Goal: Task Accomplishment & Management: Manage account settings

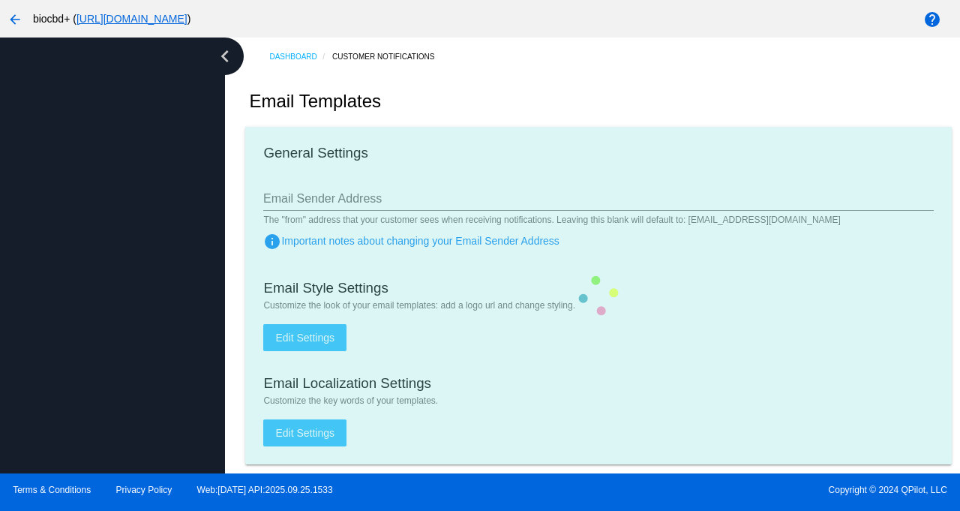
type input "support@biocbdplus.com"
checkbox input "true"
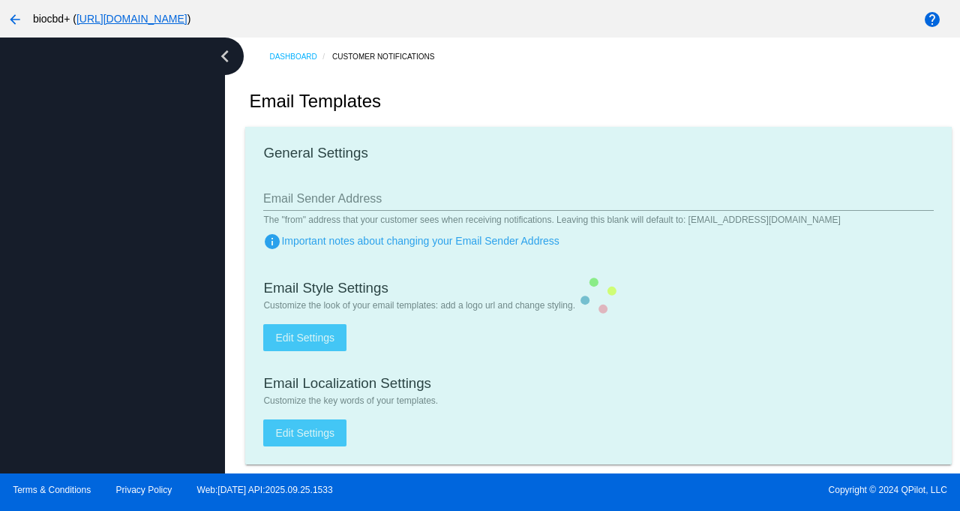
type input "minerva@biocbdplus.com"
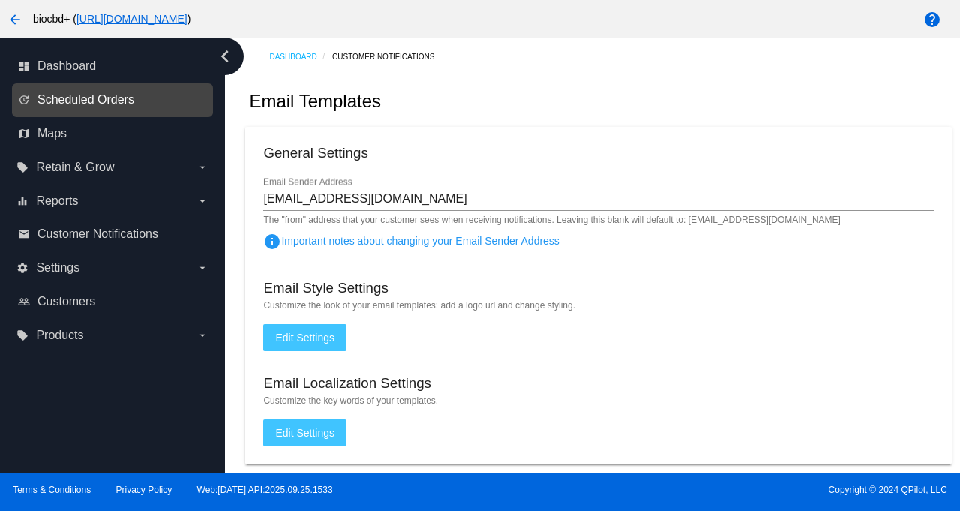
click at [91, 103] on span "Scheduled Orders" at bounding box center [86, 100] width 97 height 14
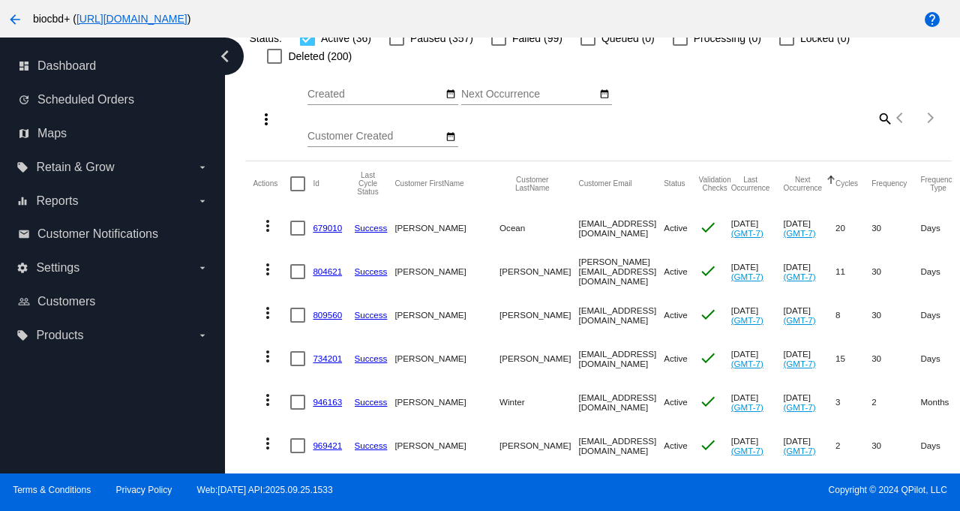
scroll to position [126, 0]
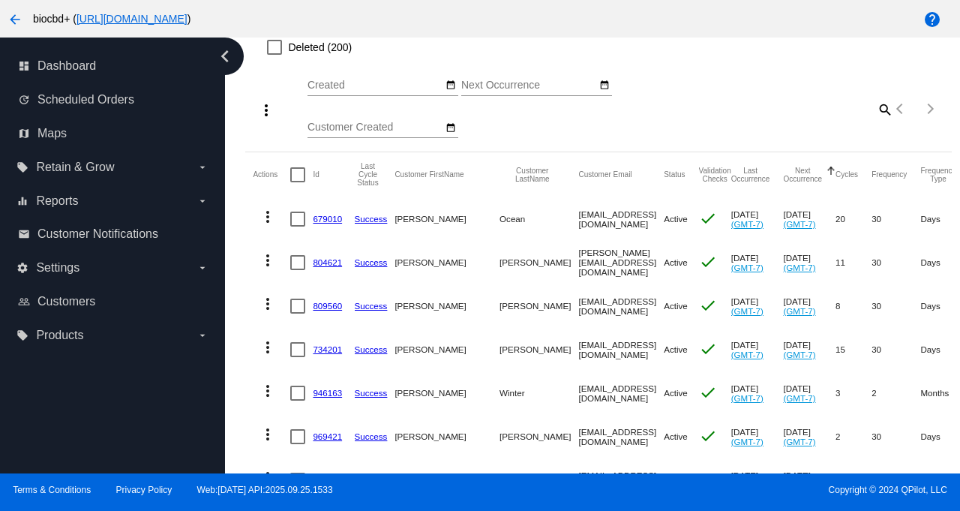
drag, startPoint x: 593, startPoint y: 218, endPoint x: 501, endPoint y: 224, distance: 92.5
click at [578, 224] on mat-cell "thrive@o-c-e-a-n.com" at bounding box center [621, 219] width 86 height 44
copy mat-cell "thrive@o-c-e-a-n.com"
drag, startPoint x: 576, startPoint y: 263, endPoint x: 503, endPoint y: 263, distance: 72.8
click at [578, 263] on mat-cell "m.giovino@me.com" at bounding box center [621, 263] width 86 height 44
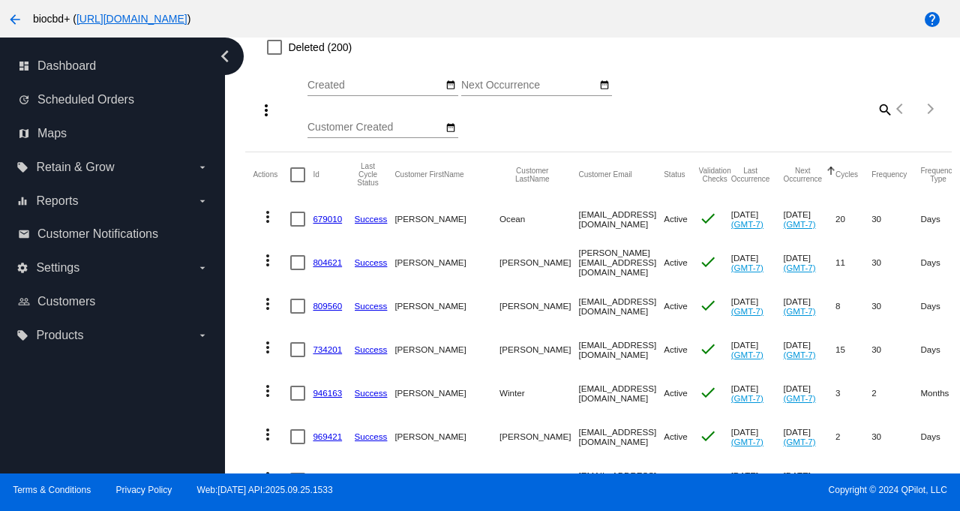
copy mat-cell "m.giovino@me.com"
drag, startPoint x: 595, startPoint y: 306, endPoint x: 503, endPoint y: 308, distance: 92.3
click at [578, 308] on mat-cell "lwac@trimaxmedia.com" at bounding box center [621, 306] width 86 height 44
copy mat-cell "wac@trimaxmedia.com"
drag, startPoint x: 590, startPoint y: 355, endPoint x: 500, endPoint y: 351, distance: 90.1
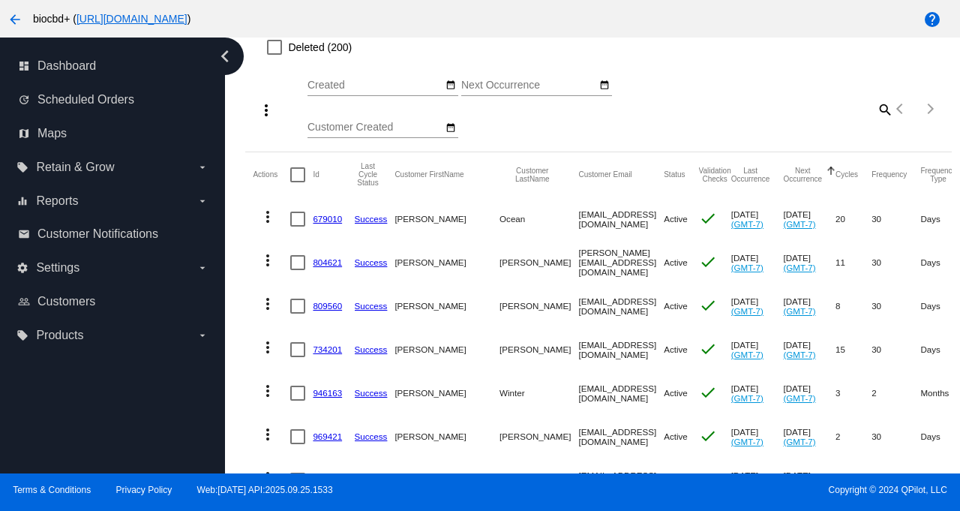
click at [500, 351] on mat-row "more_vert 734201 Success Lorel Greene greenelorel@gmail.com Active check Aug 31…" at bounding box center [839, 350] width 1173 height 44
copy mat-row "greenelorel@gmail.com"
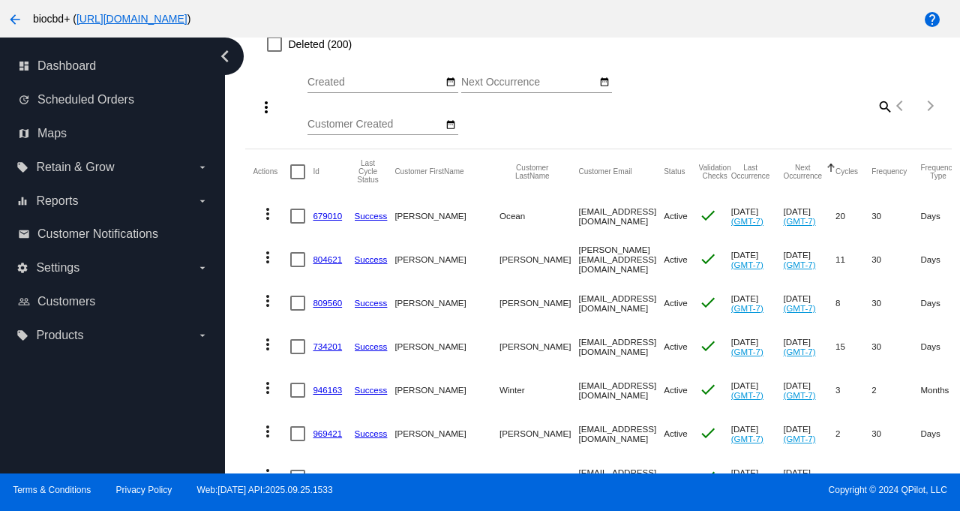
drag, startPoint x: 591, startPoint y: 394, endPoint x: 503, endPoint y: 392, distance: 88.5
click at [578, 392] on mat-cell "nmwinter8@gmail.com" at bounding box center [621, 390] width 86 height 44
copy mat-cell "nmwinter8@gmail.com"
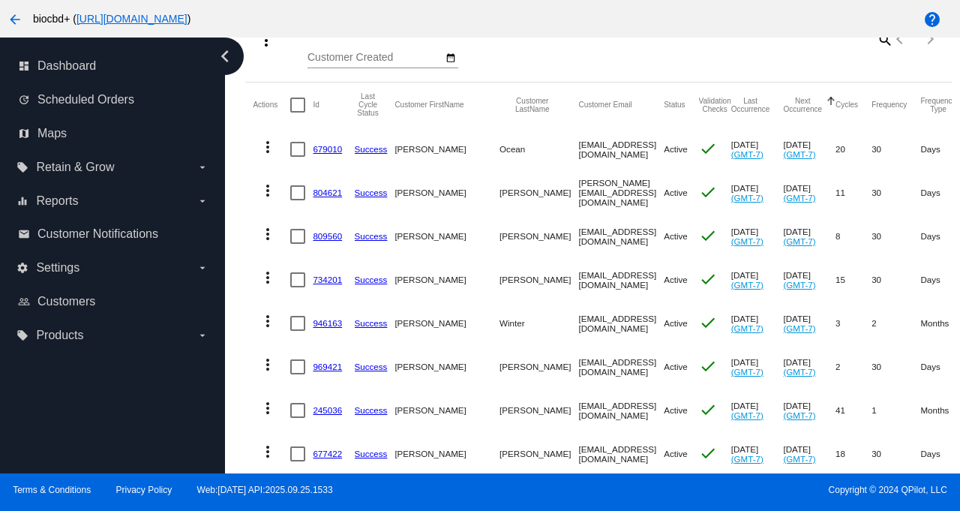
scroll to position [371, 0]
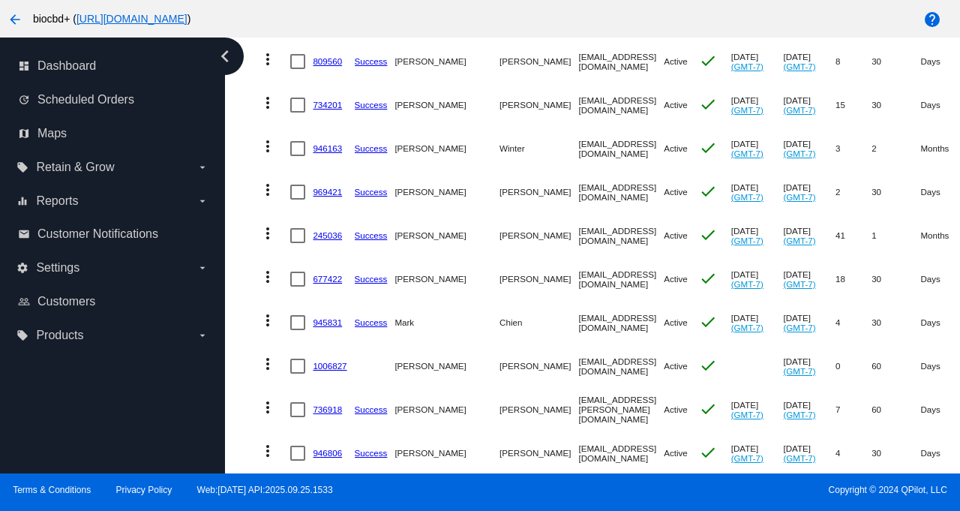
drag, startPoint x: 599, startPoint y: 195, endPoint x: 503, endPoint y: 192, distance: 96.1
click at [578, 192] on mat-cell "ebarnes1120@gmail.com" at bounding box center [621, 192] width 86 height 44
copy mat-cell "ebarnes1120@gmail.com"
drag, startPoint x: 597, startPoint y: 239, endPoint x: 503, endPoint y: 239, distance: 94.5
click at [578, 239] on mat-cell "embrimpress98@aol.com" at bounding box center [621, 236] width 86 height 44
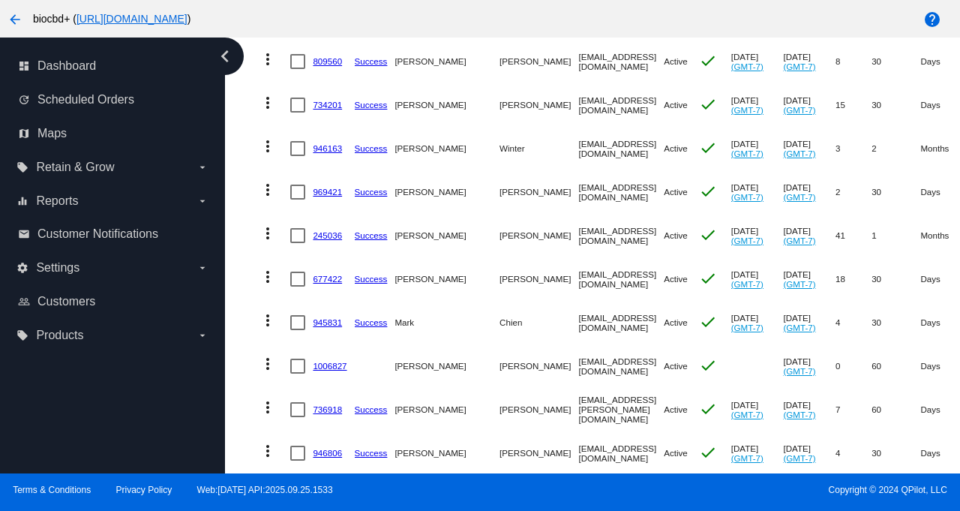
drag, startPoint x: 598, startPoint y: 239, endPoint x: 504, endPoint y: 239, distance: 93.8
click at [578, 239] on mat-cell "embrimpress98@aol.com" at bounding box center [621, 236] width 86 height 44
copy mat-cell "mbrimpress98@aol.com"
drag, startPoint x: 581, startPoint y: 281, endPoint x: 502, endPoint y: 279, distance: 78.8
click at [578, 279] on mat-cell "sboretti3@gmail.com" at bounding box center [621, 279] width 86 height 44
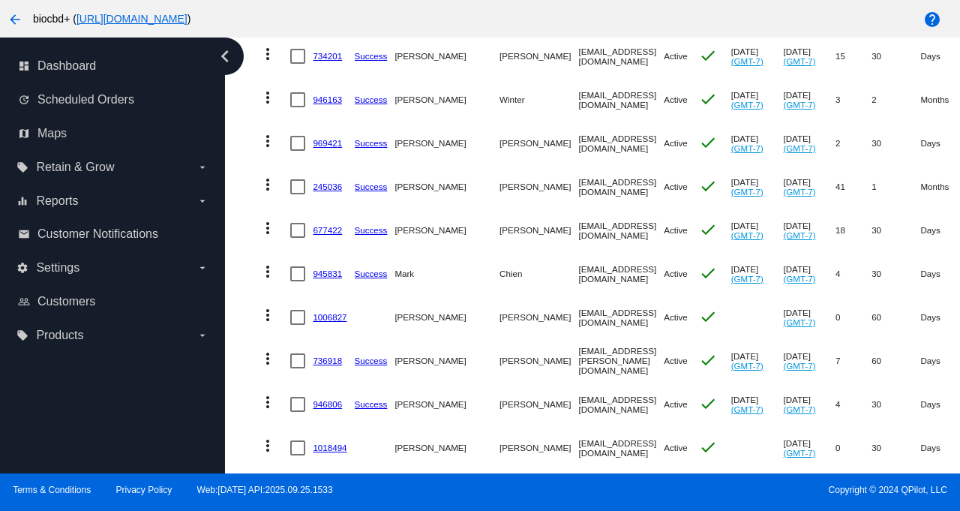
scroll to position [492, 0]
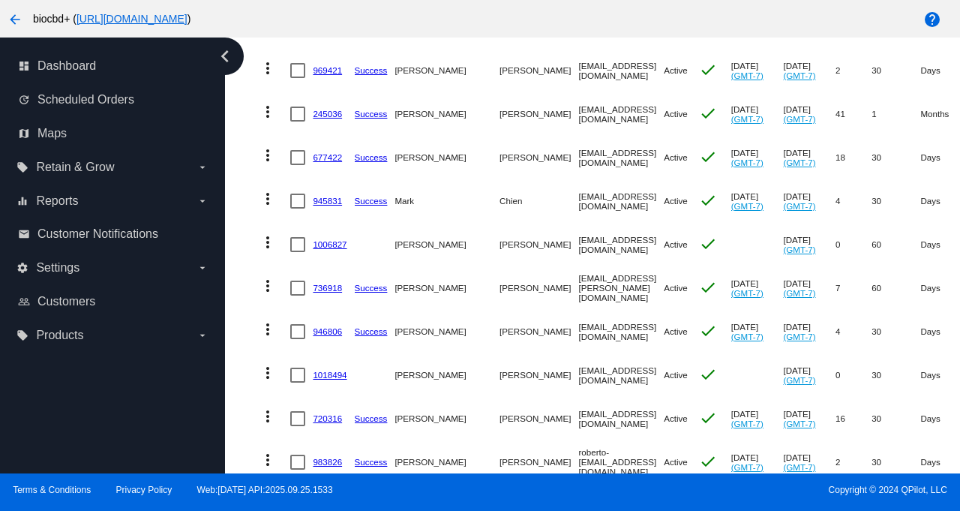
drag, startPoint x: 581, startPoint y: 163, endPoint x: 500, endPoint y: 160, distance: 81.1
click at [578, 160] on mat-cell "sboretti3@gmail.com" at bounding box center [621, 158] width 86 height 44
drag, startPoint x: 584, startPoint y: 158, endPoint x: 501, endPoint y: 160, distance: 82.5
click at [578, 160] on mat-cell "sboretti3@gmail.com" at bounding box center [621, 158] width 86 height 44
copy mat-cell "sboretti3@gmail.com"
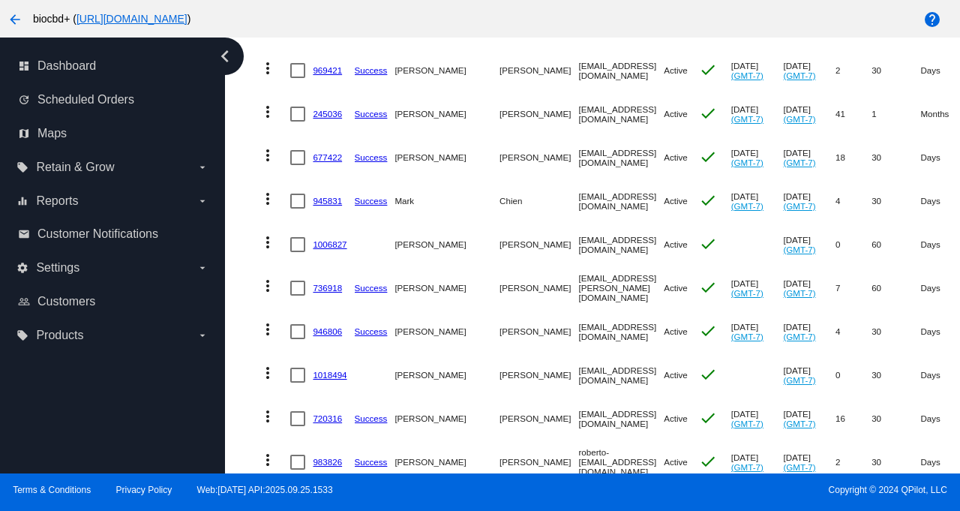
drag, startPoint x: 608, startPoint y: 203, endPoint x: 503, endPoint y: 200, distance: 105.1
click at [578, 200] on mat-cell "biocbdplus@markchien.com" at bounding box center [621, 201] width 86 height 44
copy mat-cell "biocbdplus@markchien.com"
drag, startPoint x: 605, startPoint y: 250, endPoint x: 503, endPoint y: 247, distance: 102.1
click at [578, 247] on mat-cell "smccauleysing@gmail.com" at bounding box center [621, 245] width 86 height 44
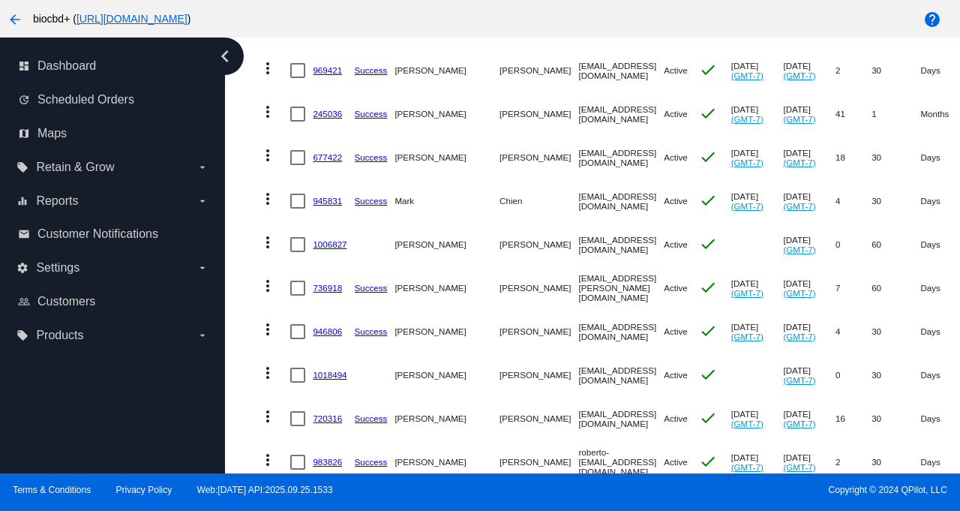
copy mat-cell "smccauleysing@gmail.com"
drag, startPoint x: 614, startPoint y: 292, endPoint x: 503, endPoint y: 284, distance: 110.6
click at [578, 284] on mat-cell "gareth.t.hermann@gmail.com" at bounding box center [621, 288] width 86 height 44
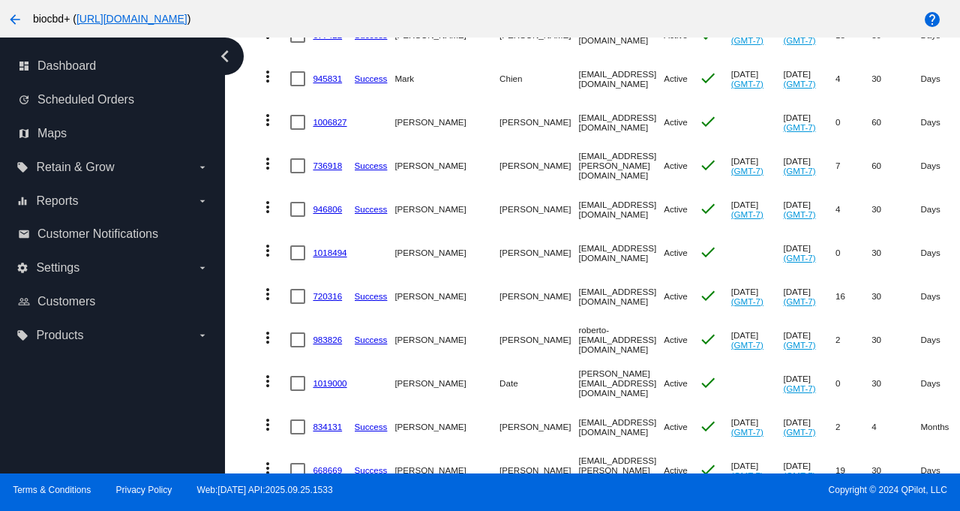
drag, startPoint x: 598, startPoint y: 212, endPoint x: 501, endPoint y: 211, distance: 96.8
click at [578, 211] on mat-cell "sales@monroecounty.net" at bounding box center [621, 210] width 86 height 44
drag, startPoint x: 599, startPoint y: 253, endPoint x: 503, endPoint y: 252, distance: 96.0
click at [578, 252] on mat-cell "clwright1996@gmail.com" at bounding box center [621, 253] width 86 height 44
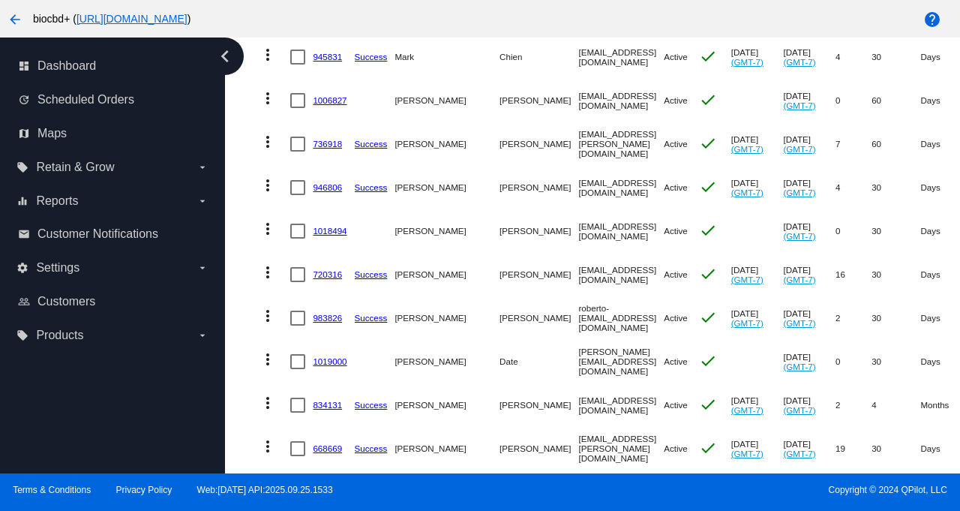
scroll to position [637, 0]
drag, startPoint x: 587, startPoint y: 276, endPoint x: 503, endPoint y: 276, distance: 84.0
click at [578, 276] on mat-cell "petebevy@yahoo.com" at bounding box center [621, 274] width 86 height 44
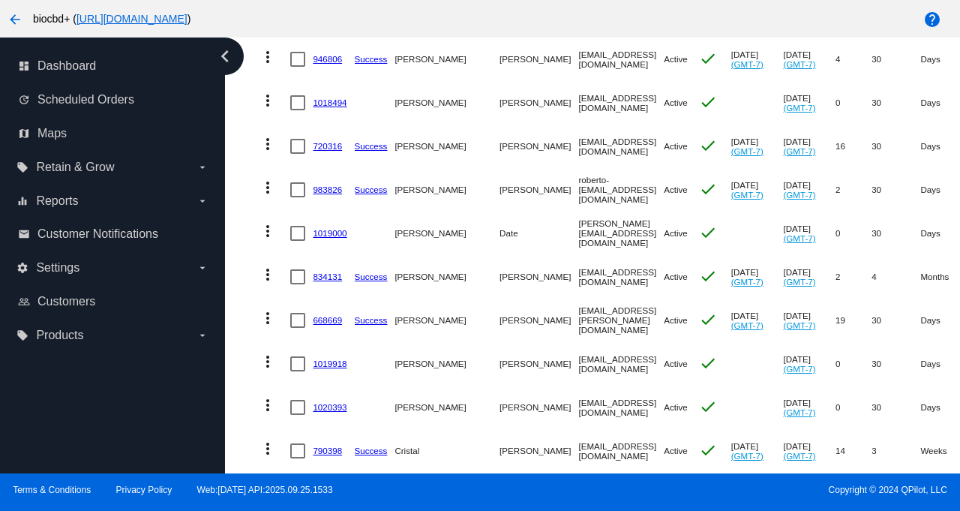
scroll to position [769, 0]
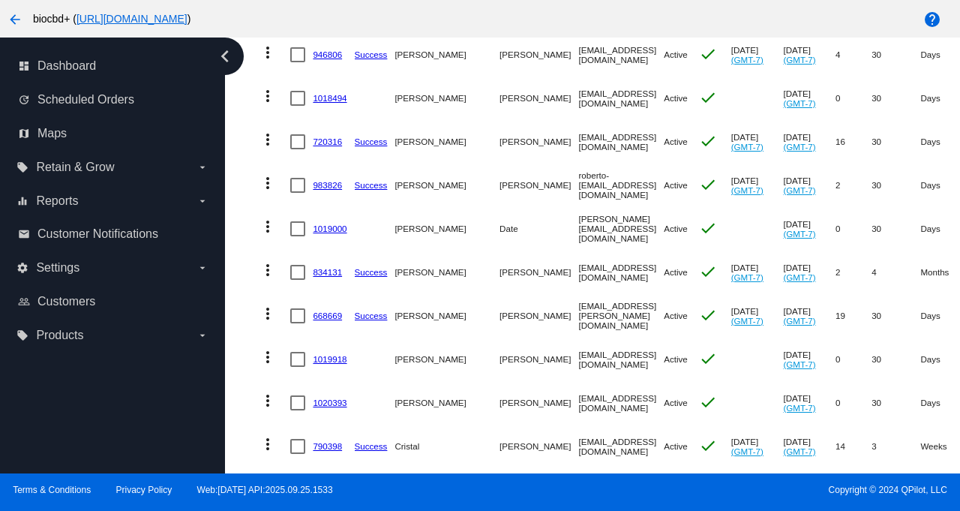
drag, startPoint x: 612, startPoint y: 189, endPoint x: 503, endPoint y: 184, distance: 109.7
click at [578, 184] on mat-cell "roberto-secondo@proton.me" at bounding box center [621, 186] width 86 height 44
drag, startPoint x: 602, startPoint y: 233, endPoint x: 502, endPoint y: 227, distance: 99.9
click at [578, 227] on mat-cell "pravin.date28@gmail.com" at bounding box center [621, 229] width 86 height 44
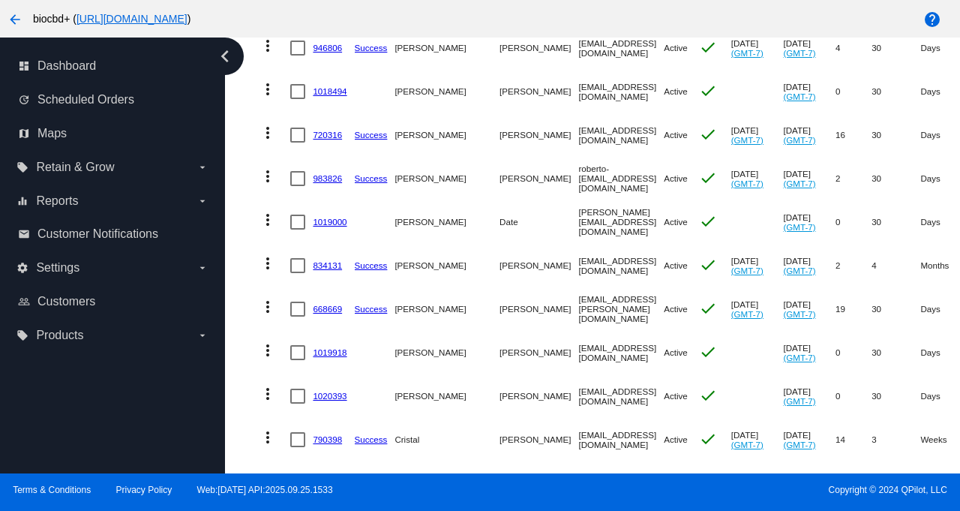
scroll to position [798, 0]
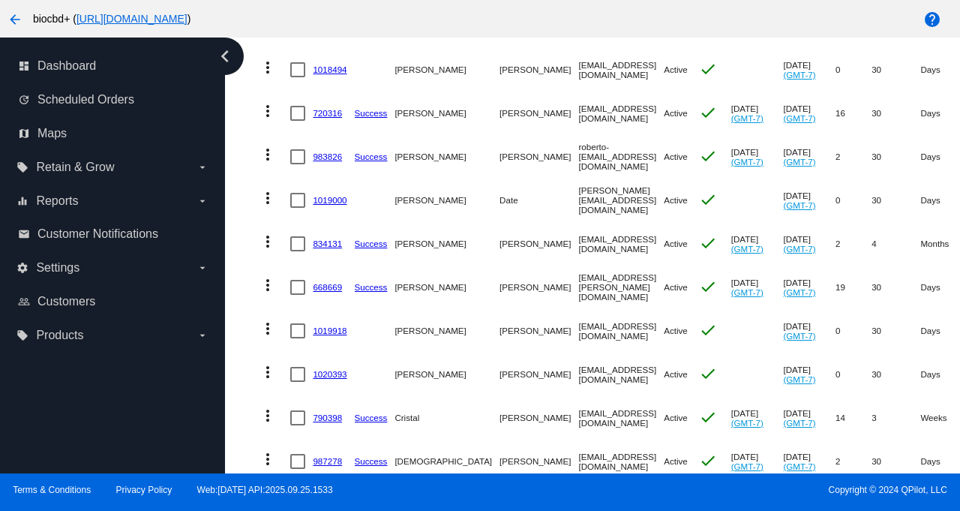
drag, startPoint x: 616, startPoint y: 245, endPoint x: 502, endPoint y: 242, distance: 114.1
click at [578, 242] on mat-cell "cassandragill9876@gmail.com" at bounding box center [621, 244] width 86 height 44
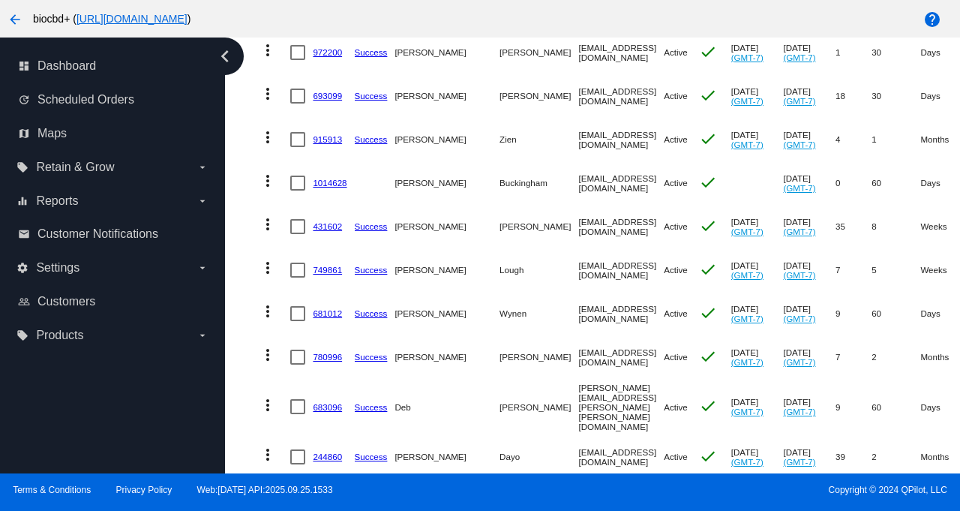
scroll to position [787, 0]
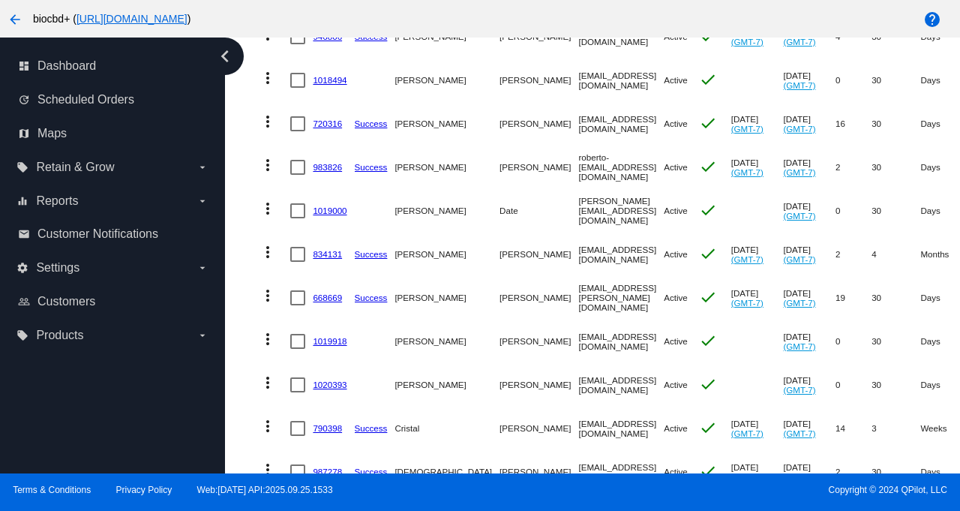
drag, startPoint x: 501, startPoint y: 299, endPoint x: 590, endPoint y: 301, distance: 89.3
click at [590, 301] on mat-cell "tl.roberts@comcast.net" at bounding box center [621, 298] width 86 height 44
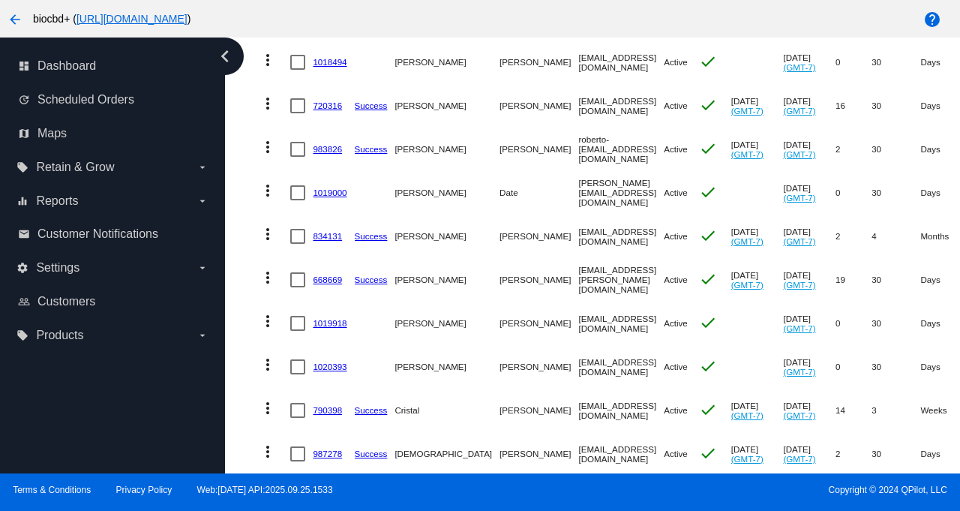
scroll to position [818, 0]
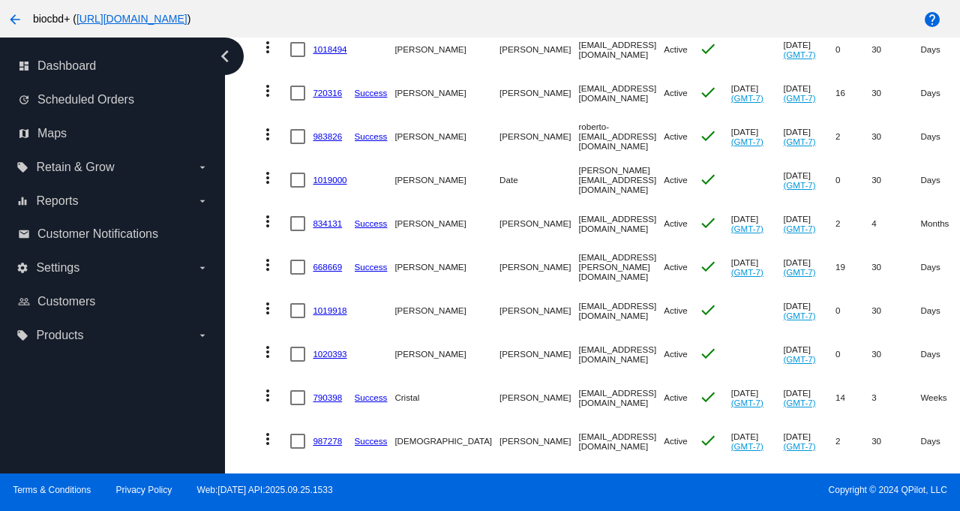
drag, startPoint x: 502, startPoint y: 312, endPoint x: 594, endPoint y: 311, distance: 92.3
click at [594, 311] on mat-cell "suncreek@earthlink.net" at bounding box center [621, 311] width 86 height 44
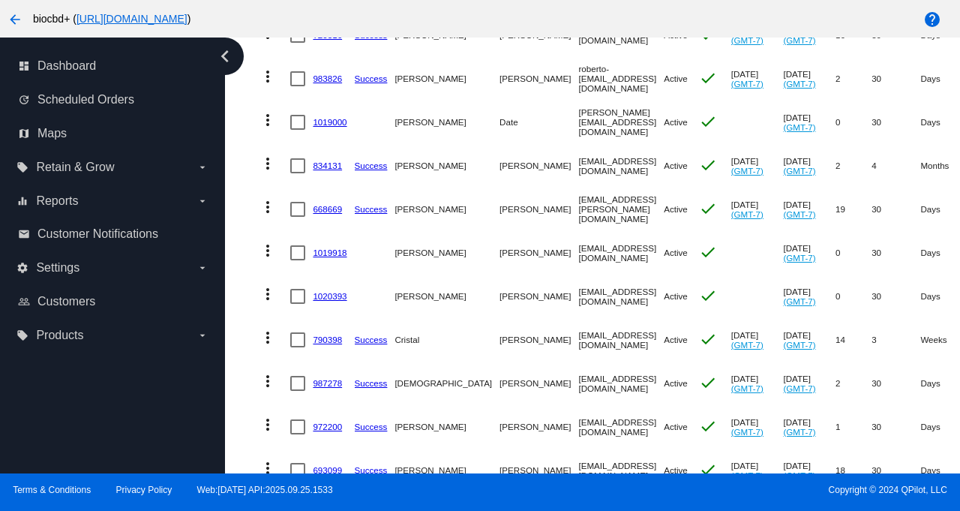
scroll to position [934, 0]
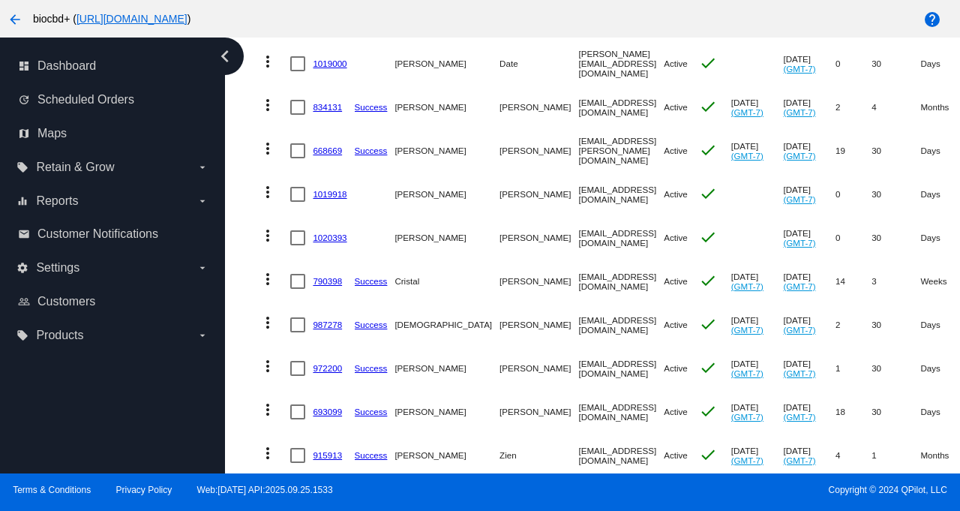
drag, startPoint x: 512, startPoint y: 241, endPoint x: 588, endPoint y: 242, distance: 75.8
click at [588, 242] on mat-row "more_vert 1020393 Linda Hoyt isaiah60@comcast.net Active check Oct 15 2025 (GMT…" at bounding box center [839, 238] width 1173 height 44
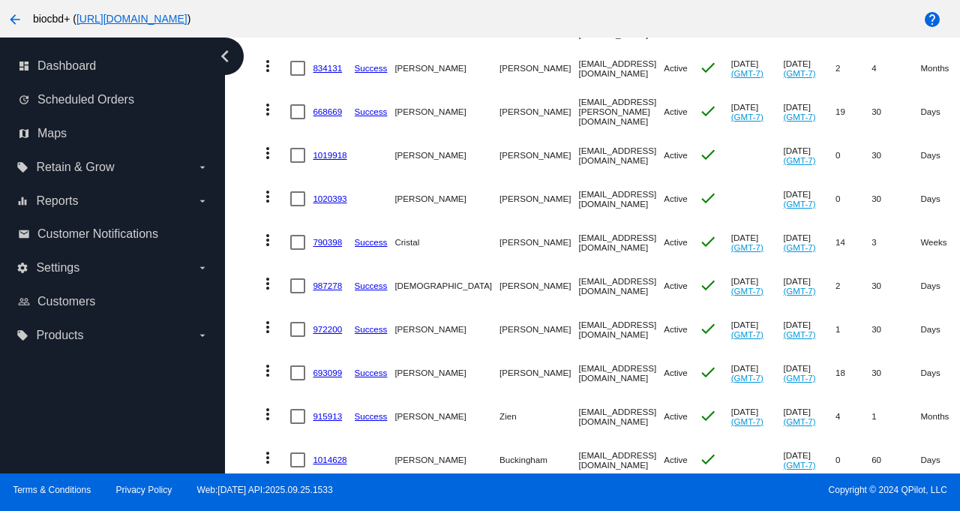
scroll to position [975, 0]
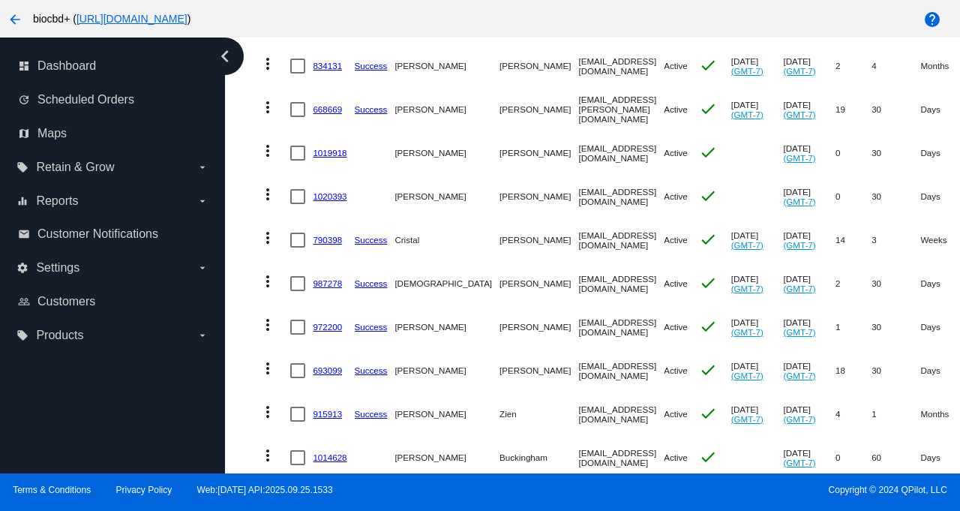
drag, startPoint x: 601, startPoint y: 243, endPoint x: 501, endPoint y: 243, distance: 99.8
click at [578, 243] on mat-cell "cristalcolleen@yahoo.com" at bounding box center [621, 240] width 86 height 44
drag, startPoint x: 585, startPoint y: 282, endPoint x: 503, endPoint y: 284, distance: 82.5
click at [578, 284] on mat-cell "csreyes92@gmail.com" at bounding box center [621, 284] width 86 height 44
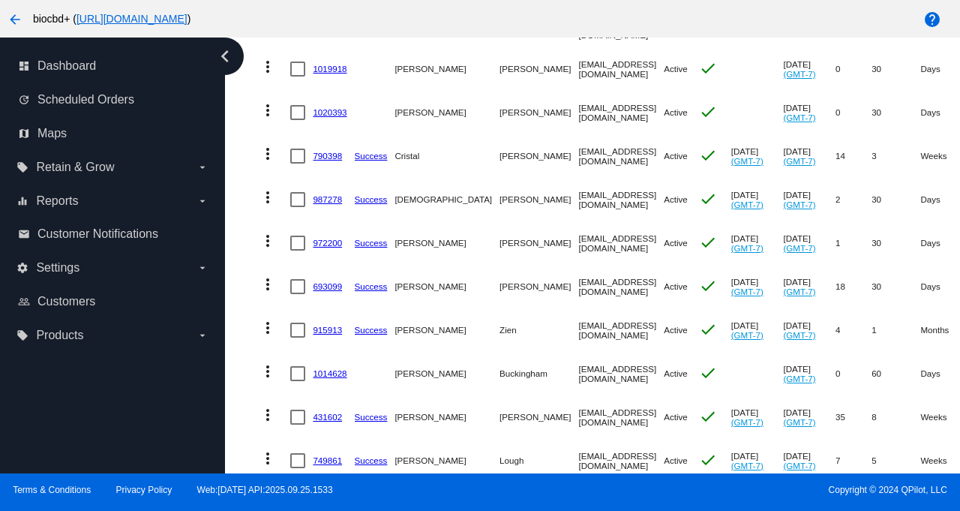
scroll to position [1067, 0]
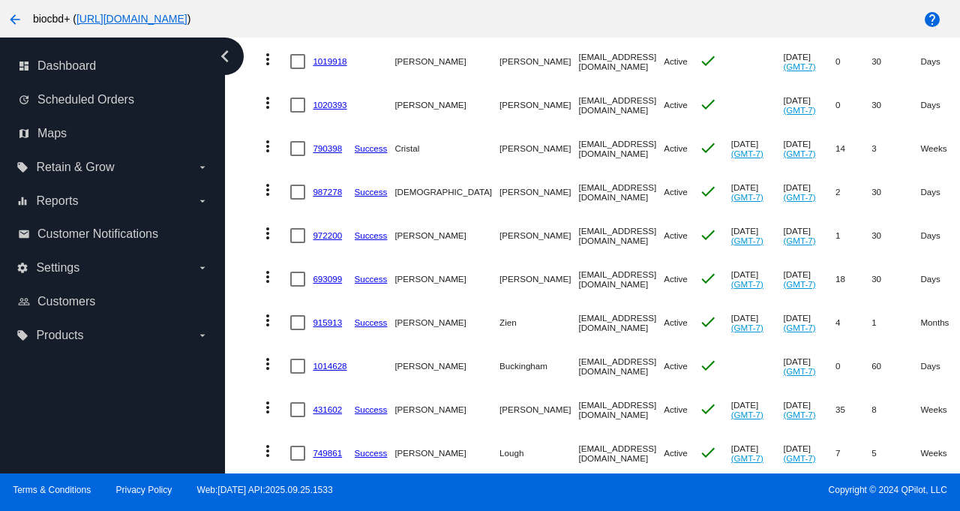
drag, startPoint x: 581, startPoint y: 236, endPoint x: 503, endPoint y: 237, distance: 77.3
click at [578, 237] on mat-cell "drmarden1@aol.com" at bounding box center [621, 236] width 86 height 44
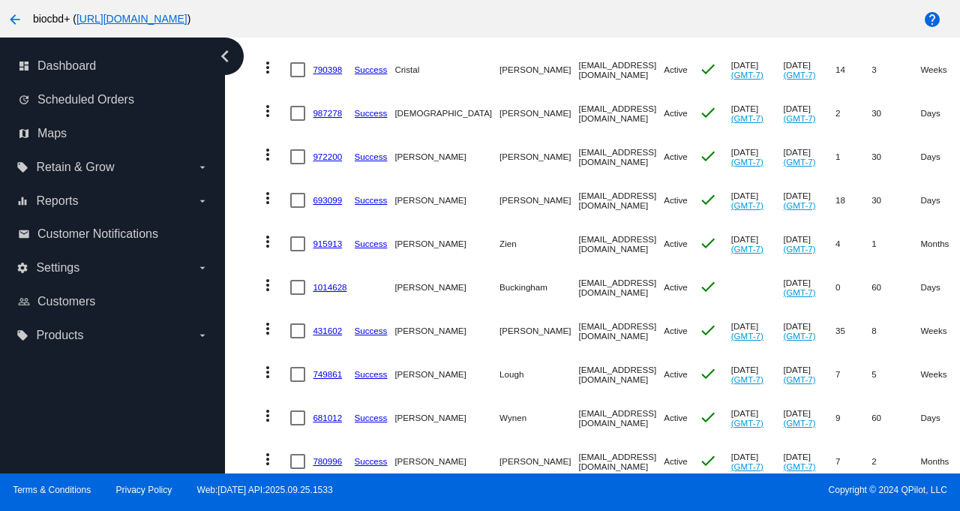
scroll to position [1195, 0]
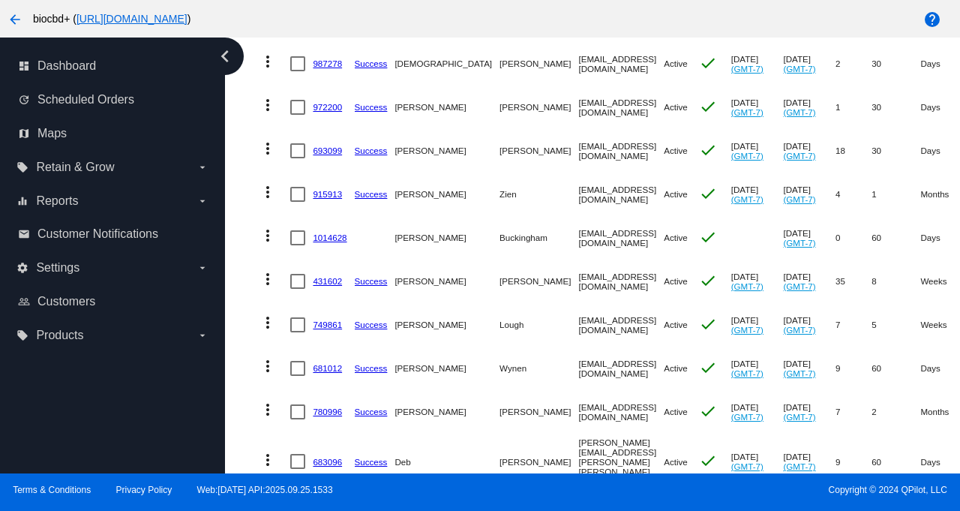
drag, startPoint x: 608, startPoint y: 153, endPoint x: 502, endPoint y: 150, distance: 105.8
click at [578, 150] on mat-cell "lisagroeninger@yahoo.co.uk" at bounding box center [621, 151] width 86 height 44
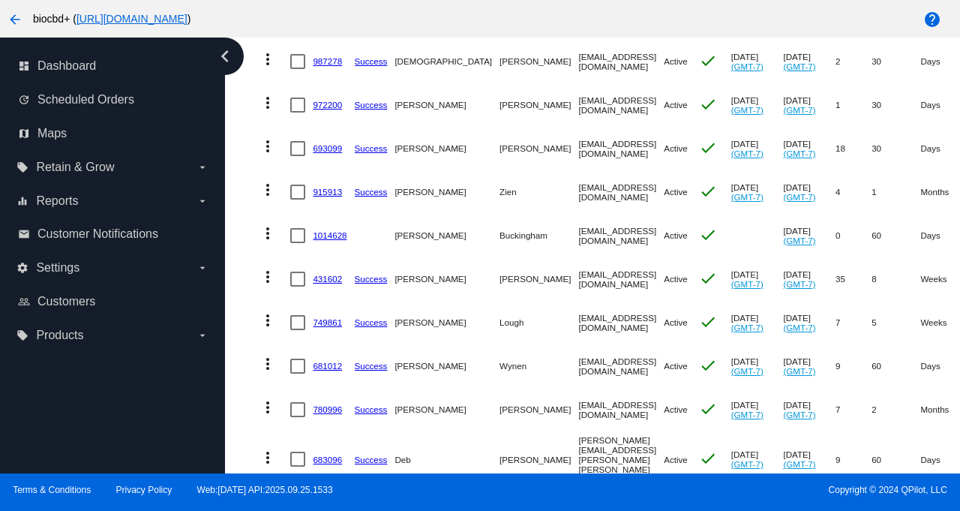
scroll to position [1198, 0]
drag, startPoint x: 590, startPoint y: 194, endPoint x: 502, endPoint y: 192, distance: 88.5
click at [578, 192] on mat-cell "srzien@centurylink.net" at bounding box center [621, 192] width 86 height 44
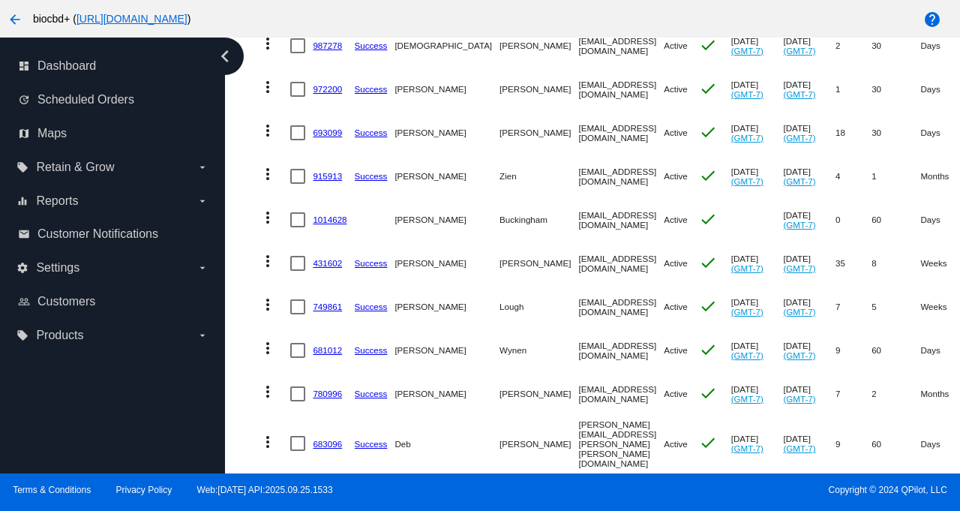
scroll to position [1302, 0]
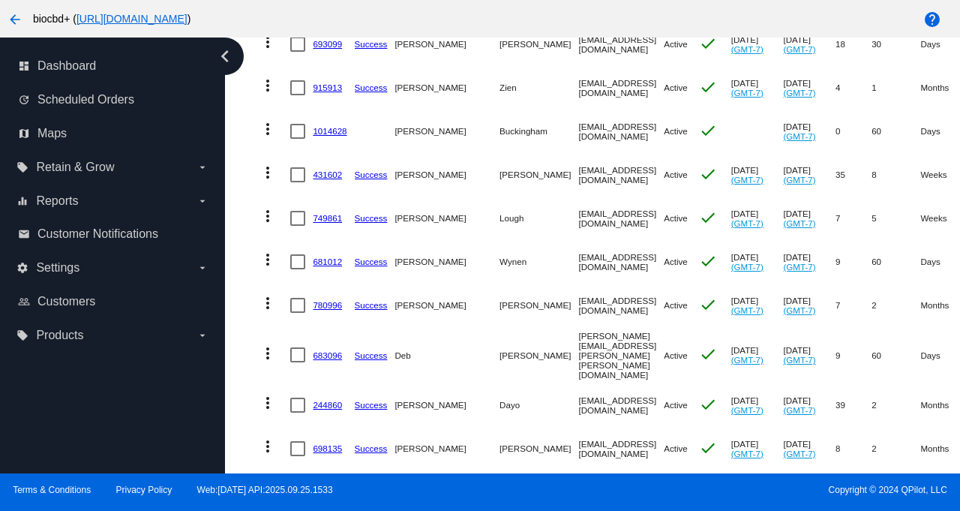
drag, startPoint x: 501, startPoint y: 131, endPoint x: 600, endPoint y: 134, distance: 99.1
click at [600, 134] on mat-cell "foxglove222@yahoo.com" at bounding box center [621, 132] width 86 height 44
drag, startPoint x: 500, startPoint y: 174, endPoint x: 583, endPoint y: 176, distance: 82.6
click at [583, 176] on mat-cell "sjshrock@yahoo.com" at bounding box center [621, 175] width 86 height 44
drag, startPoint x: 501, startPoint y: 220, endPoint x: 591, endPoint y: 225, distance: 90.2
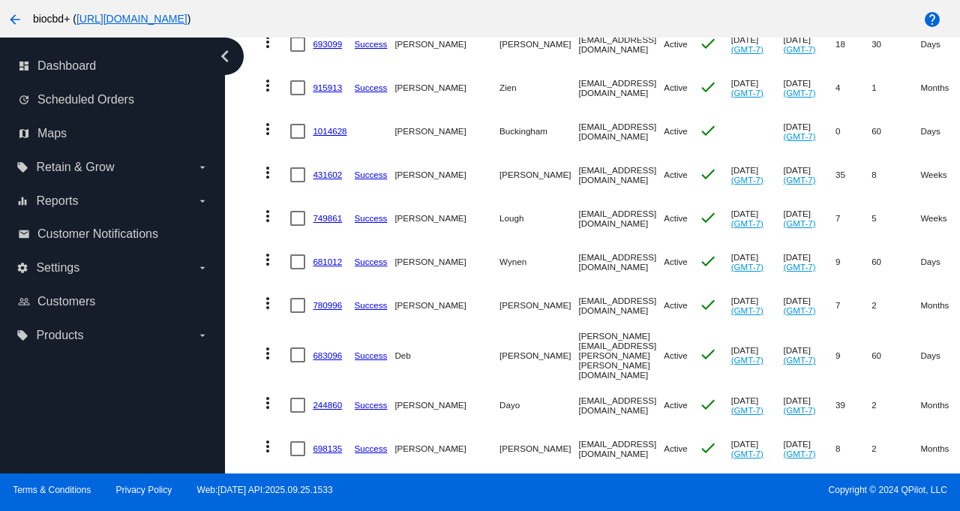
click at [591, 225] on mat-cell "johnloughsr@gmail.com" at bounding box center [621, 219] width 86 height 44
click at [334, 221] on link "749861" at bounding box center [327, 218] width 29 height 10
click at [597, 265] on mat-cell "Spiny_oyster@icloud.com" at bounding box center [621, 262] width 86 height 44
drag, startPoint x: 601, startPoint y: 265, endPoint x: 501, endPoint y: 263, distance: 99.8
click at [578, 263] on mat-cell "Spiny_oyster@icloud.com" at bounding box center [621, 262] width 86 height 44
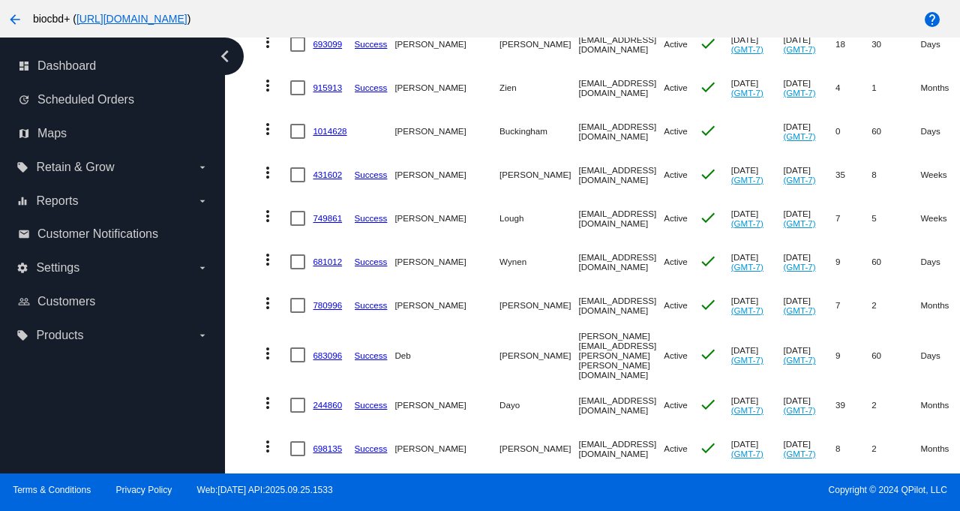
drag, startPoint x: 596, startPoint y: 305, endPoint x: 502, endPoint y: 305, distance: 93.8
click at [578, 305] on mat-cell "winstoney3@hotmail.com" at bounding box center [621, 306] width 86 height 44
drag, startPoint x: 629, startPoint y: 350, endPoint x: 501, endPoint y: 347, distance: 128.3
click at [578, 347] on mat-cell "deborah.flores.kugler@gmail.com" at bounding box center [621, 355] width 86 height 56
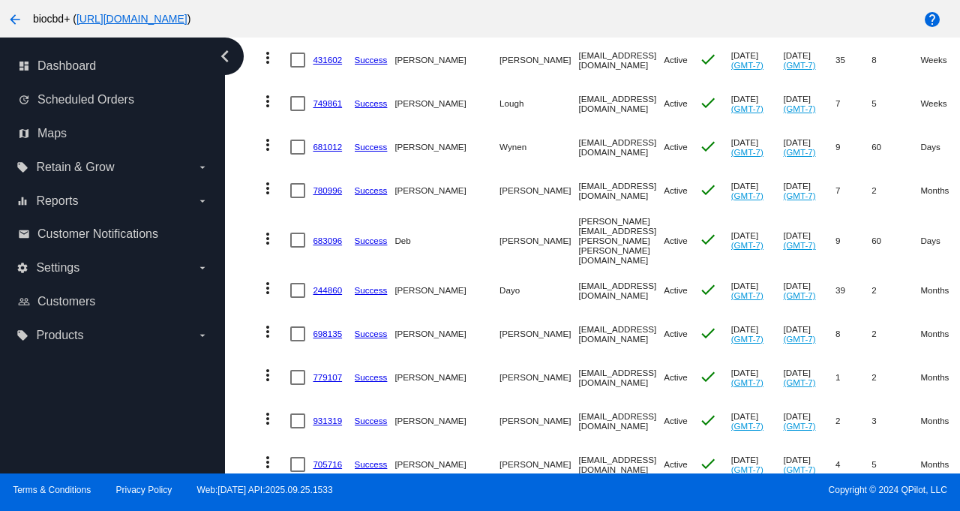
drag, startPoint x: 608, startPoint y: 322, endPoint x: 515, endPoint y: 282, distance: 101.2
click at [578, 322] on mat-cell "Reneekserrano@gmail.com" at bounding box center [621, 334] width 86 height 44
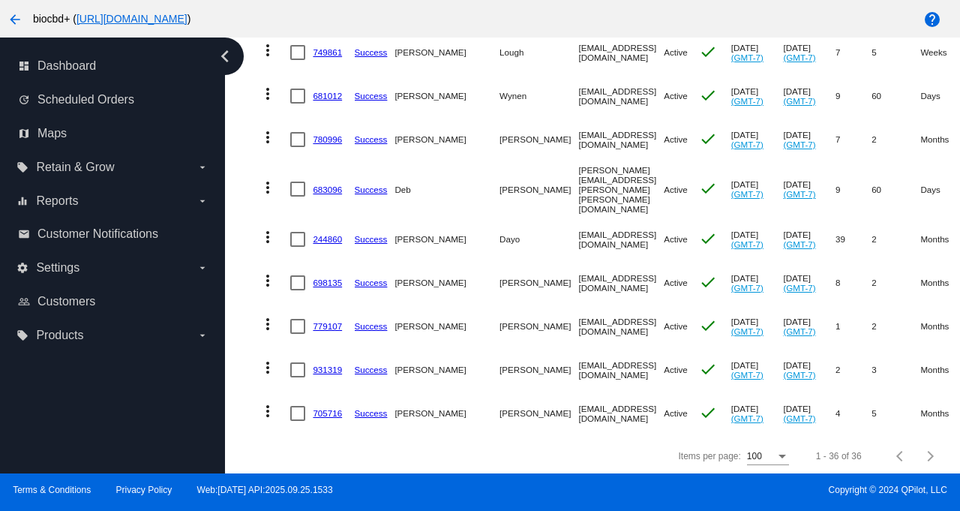
scroll to position [1471, 0]
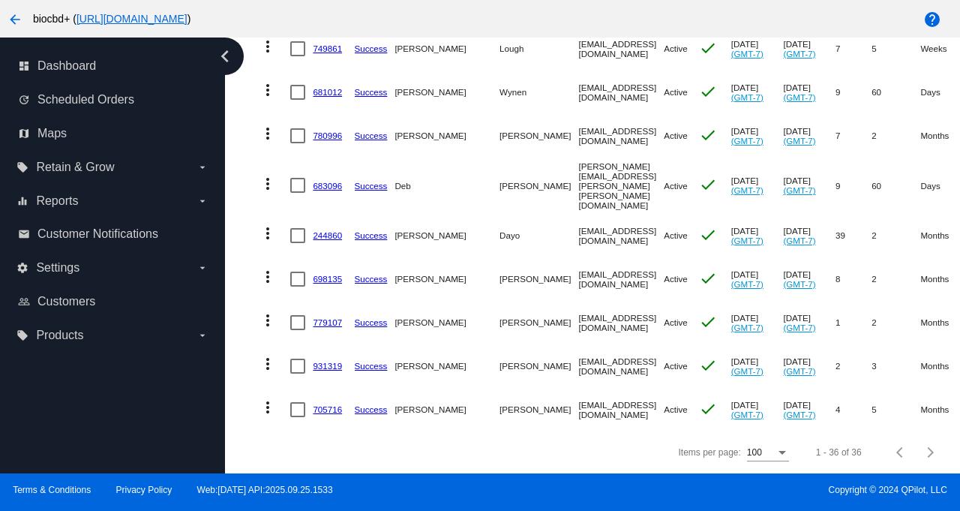
drag, startPoint x: 605, startPoint y: 309, endPoint x: 503, endPoint y: 311, distance: 102.0
click at [578, 311] on mat-cell "michellellebrun@gmail.com" at bounding box center [621, 323] width 86 height 44
drag, startPoint x: 613, startPoint y: 358, endPoint x: 514, endPoint y: 349, distance: 99.4
click at [578, 349] on mat-cell "deboracaloggero@ymail.com" at bounding box center [621, 366] width 86 height 44
drag, startPoint x: 617, startPoint y: 400, endPoint x: 503, endPoint y: 403, distance: 114.1
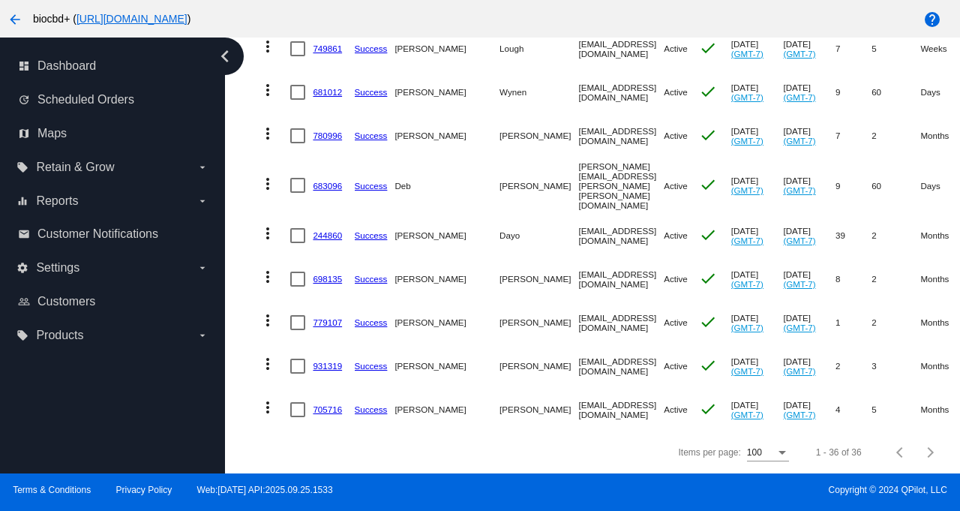
click at [578, 403] on mat-cell "cassandragill9876@gmail.com" at bounding box center [621, 410] width 86 height 44
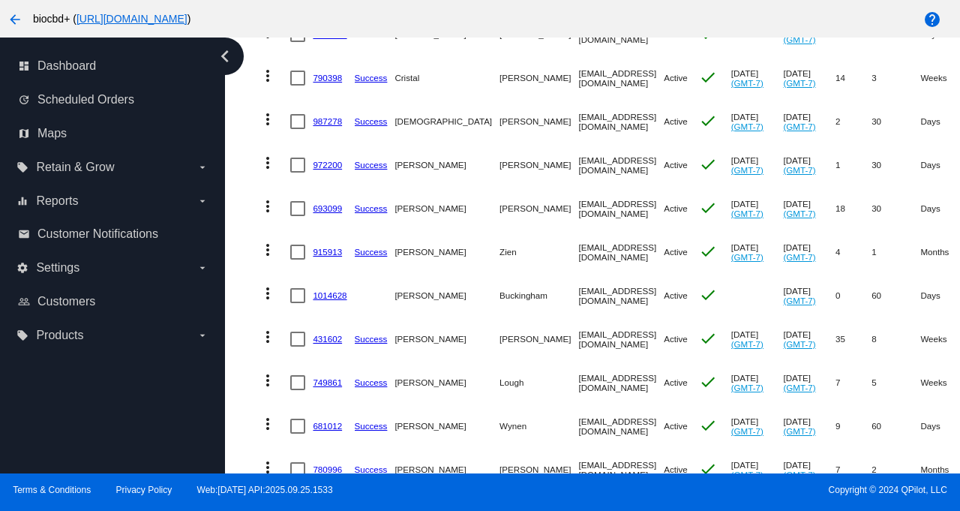
scroll to position [375, 0]
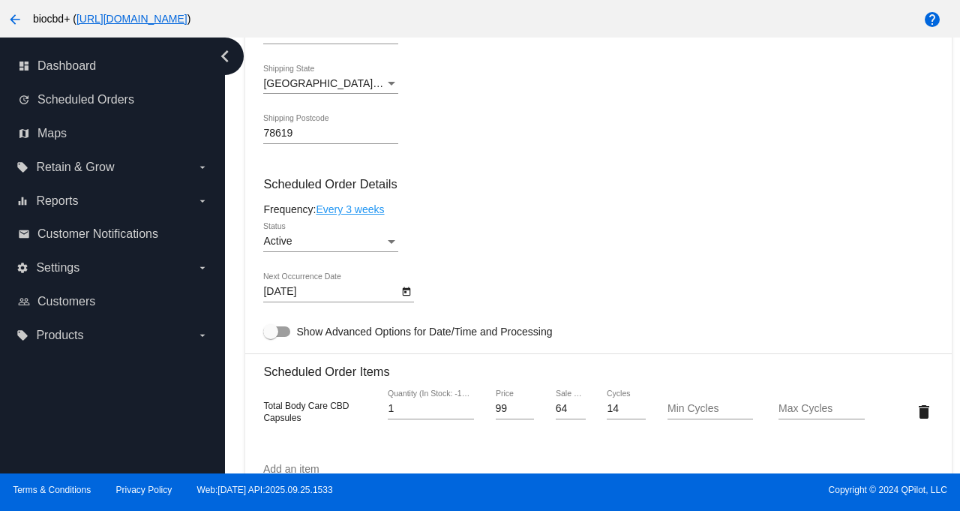
scroll to position [814, 0]
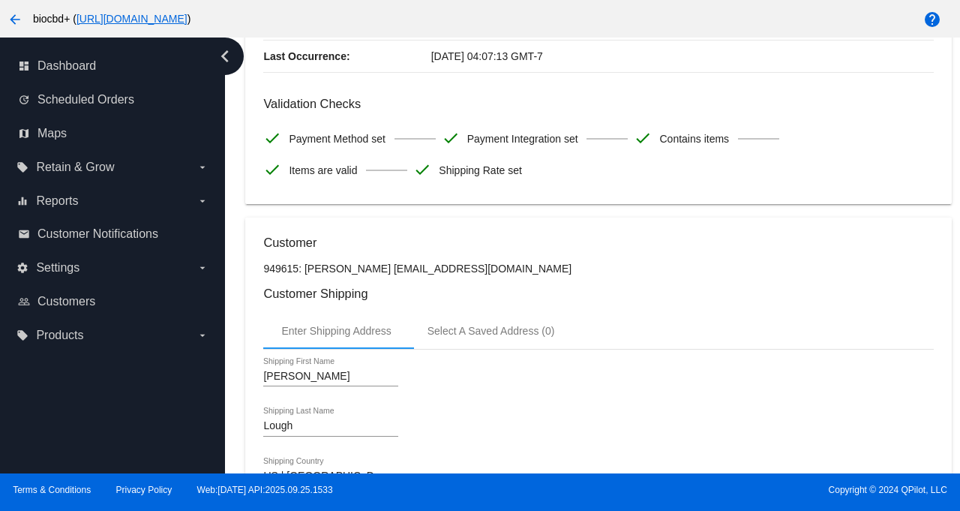
scroll to position [106, 0]
